Goal: Check status

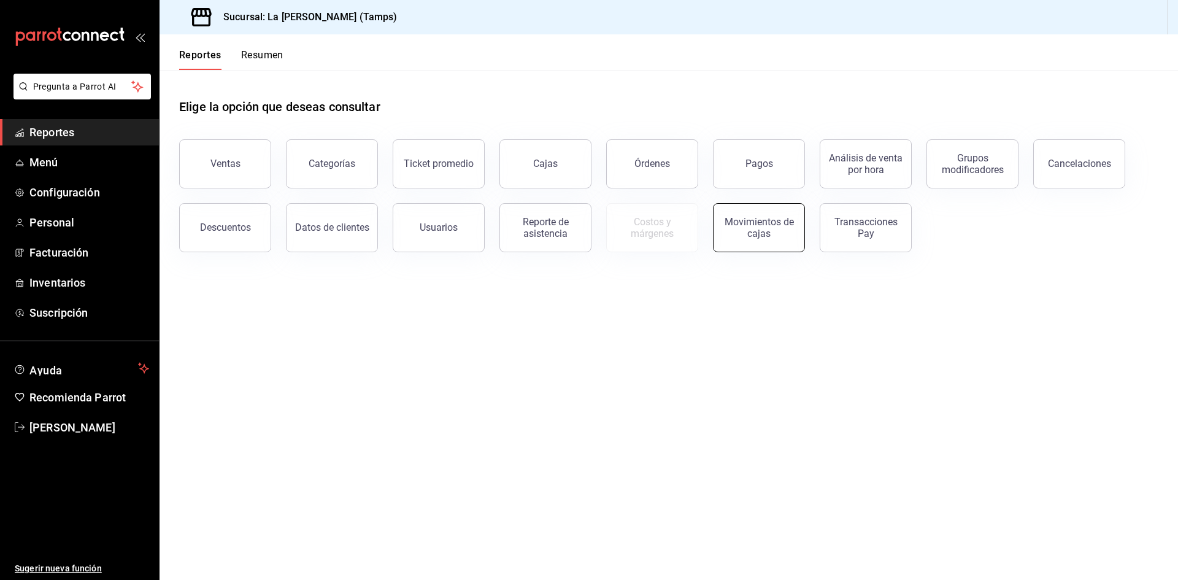
click at [767, 226] on div "Movimientos de cajas" at bounding box center [759, 227] width 76 height 23
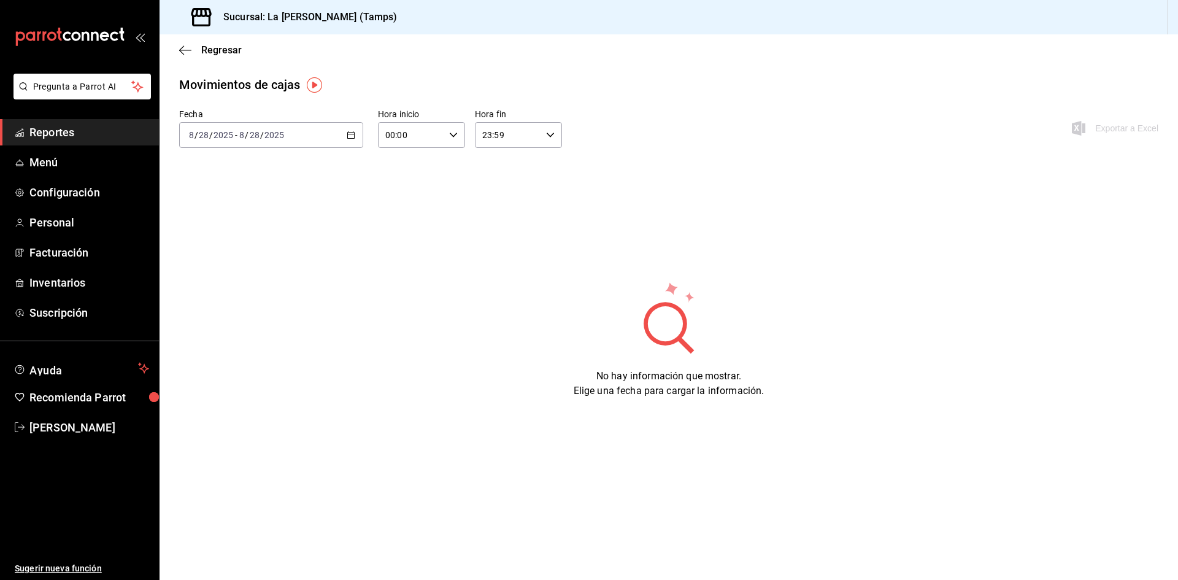
click at [287, 137] on div "2025-08-28 8 / 28 / 2025 - 2025-08-28 8 / 28 / 2025" at bounding box center [271, 135] width 184 height 26
click at [227, 196] on span "Ayer" at bounding box center [237, 199] width 95 height 13
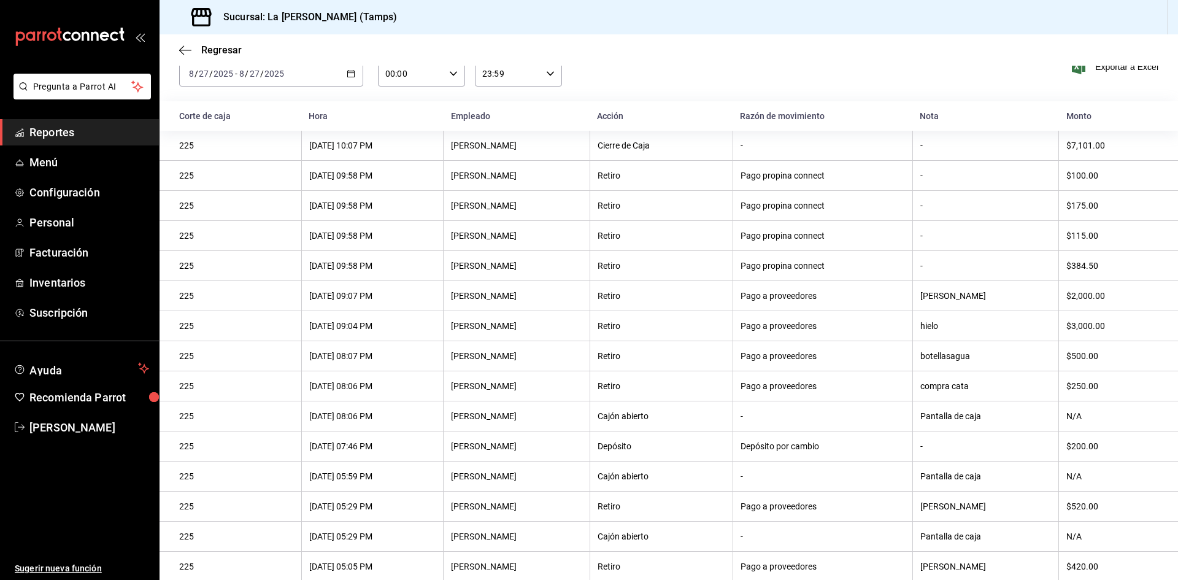
scroll to position [109, 0]
